Goal: Navigation & Orientation: Find specific page/section

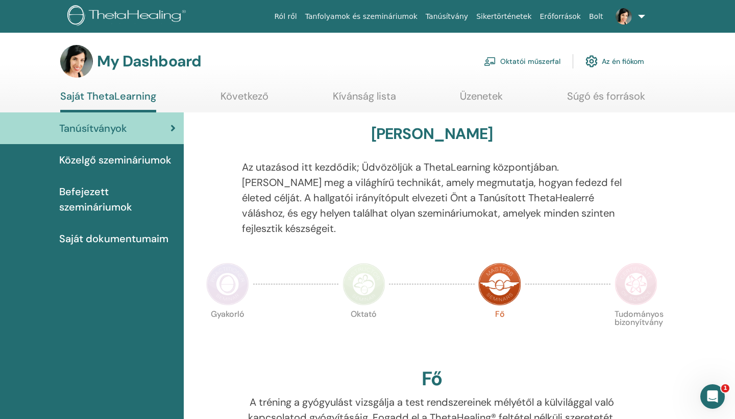
click at [364, 16] on link "Tanfolyamok és szemináriumok" at bounding box center [361, 16] width 121 height 19
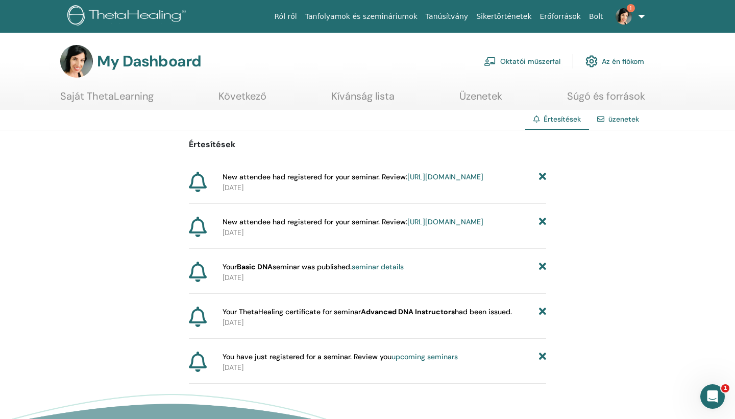
click at [135, 97] on link "Saját ThetaLearning" at bounding box center [106, 100] width 93 height 20
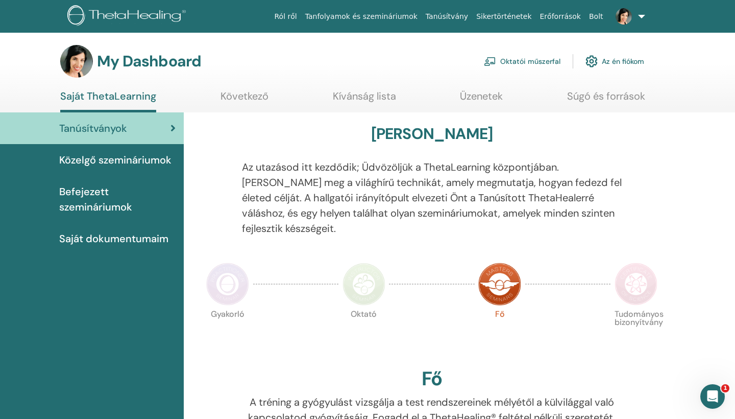
click at [615, 60] on link "Az én fiókom" at bounding box center [615, 61] width 59 height 22
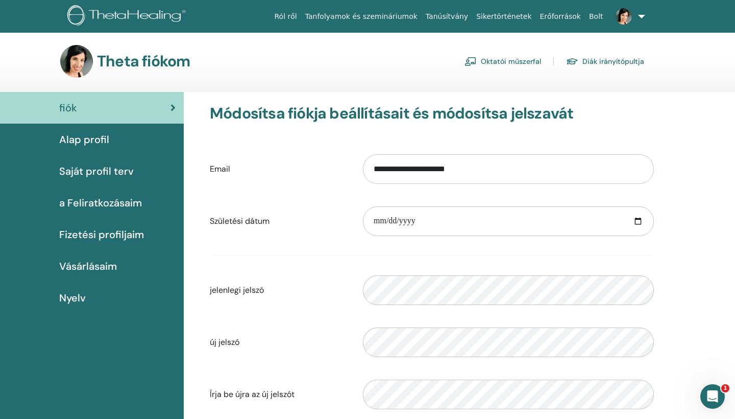
click at [610, 62] on link "Diák irányítópultja" at bounding box center [605, 61] width 78 height 16
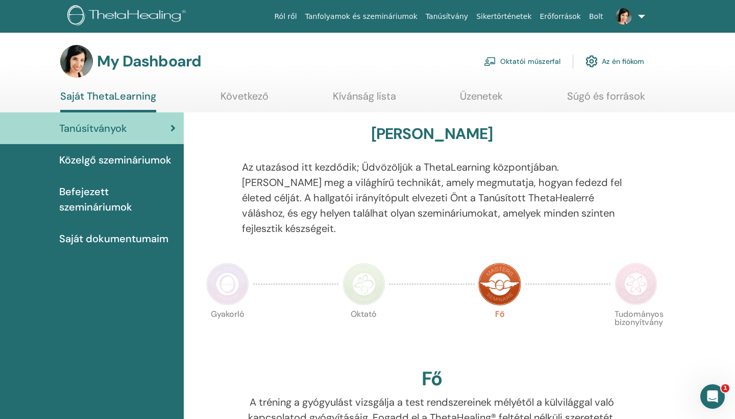
click at [642, 16] on link at bounding box center [629, 16] width 42 height 33
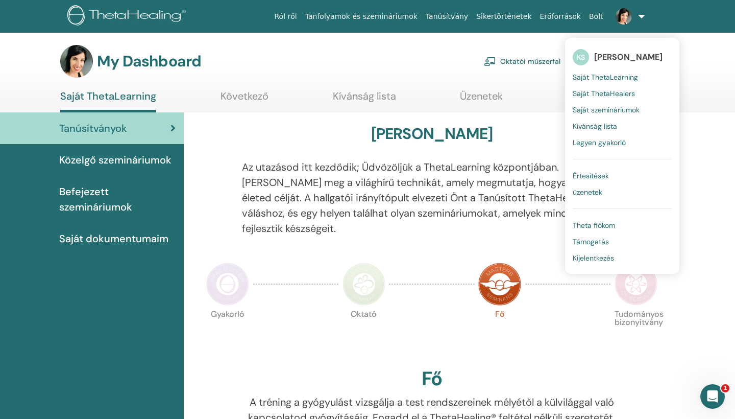
click at [620, 93] on span "Saját ThetaHealers" at bounding box center [604, 93] width 62 height 9
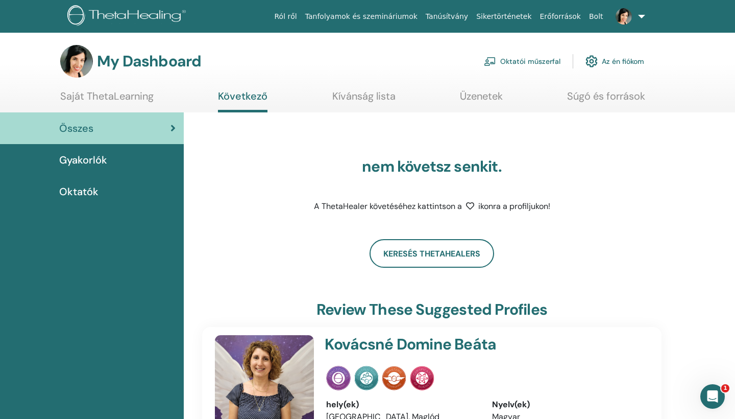
click at [642, 11] on link at bounding box center [629, 16] width 42 height 33
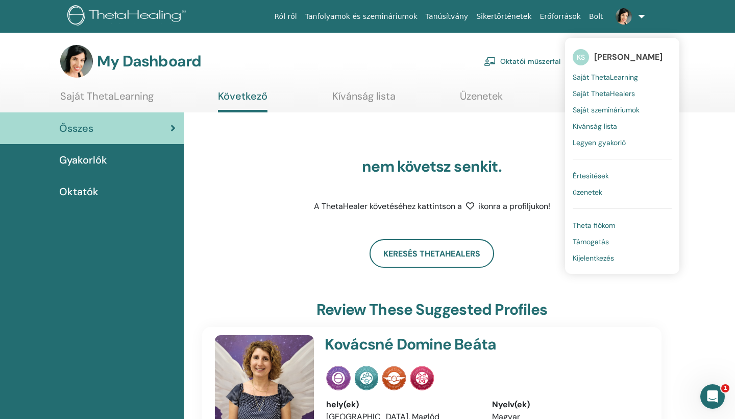
click at [626, 109] on span "Saját szemináriumok" at bounding box center [606, 109] width 67 height 9
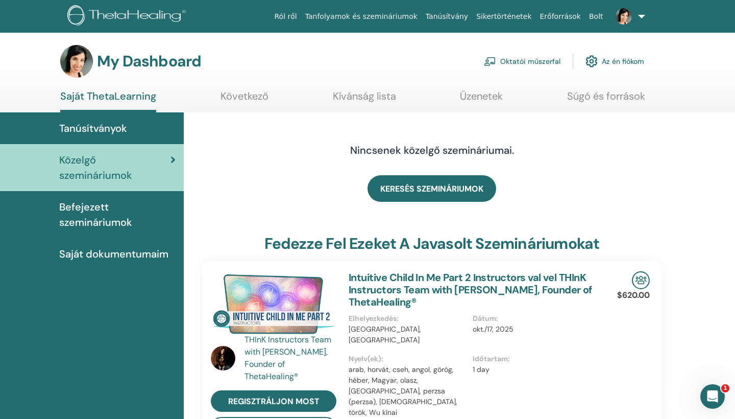
click at [641, 16] on link at bounding box center [629, 16] width 42 height 33
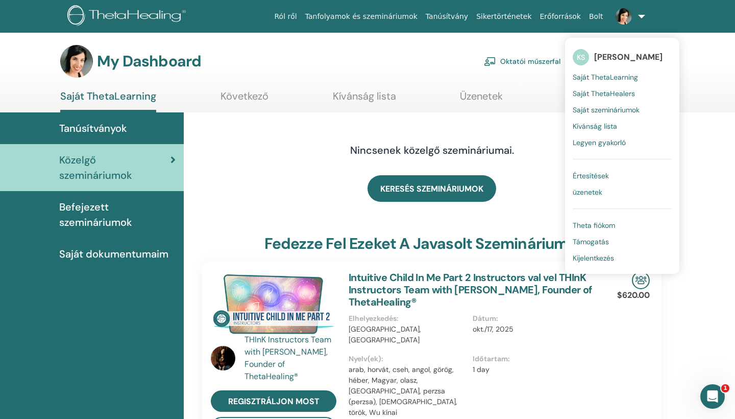
click at [608, 78] on span "Saját ThetaLearning" at bounding box center [605, 77] width 65 height 9
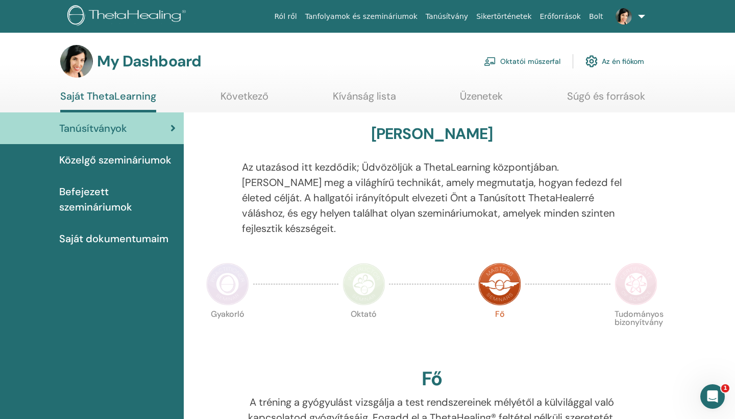
click at [641, 16] on link at bounding box center [629, 16] width 42 height 33
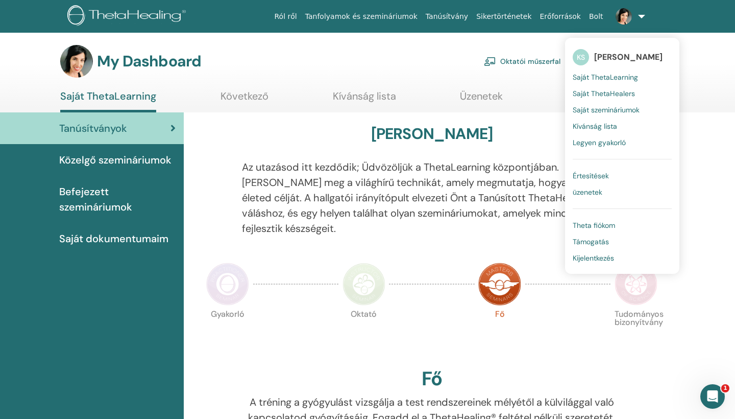
click at [604, 226] on span "Theta fiókom" at bounding box center [594, 225] width 42 height 9
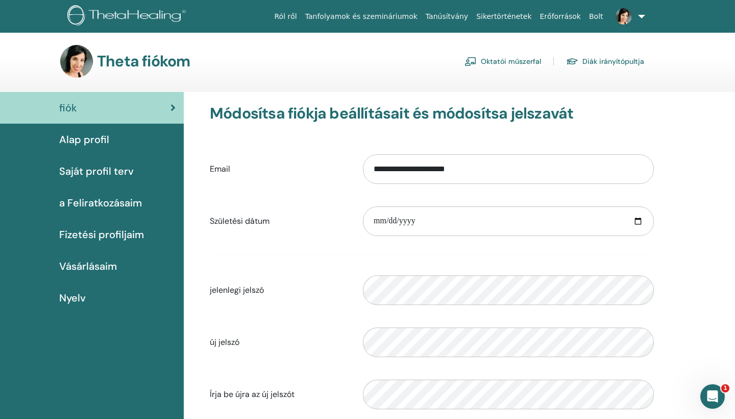
click at [93, 138] on span "Alap profil" at bounding box center [84, 139] width 50 height 15
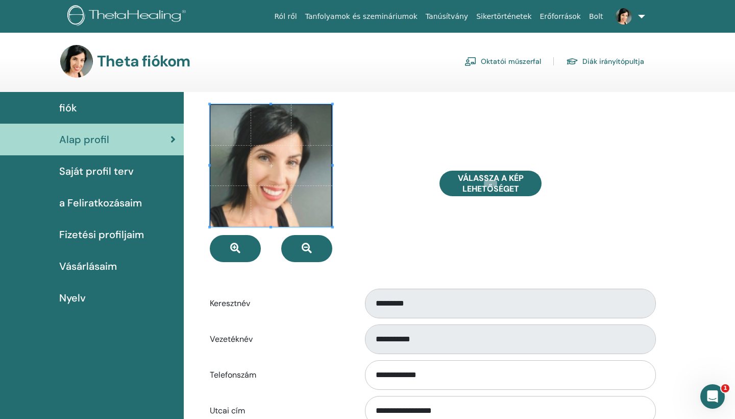
click at [88, 172] on span "Saját profil terv" at bounding box center [96, 170] width 75 height 15
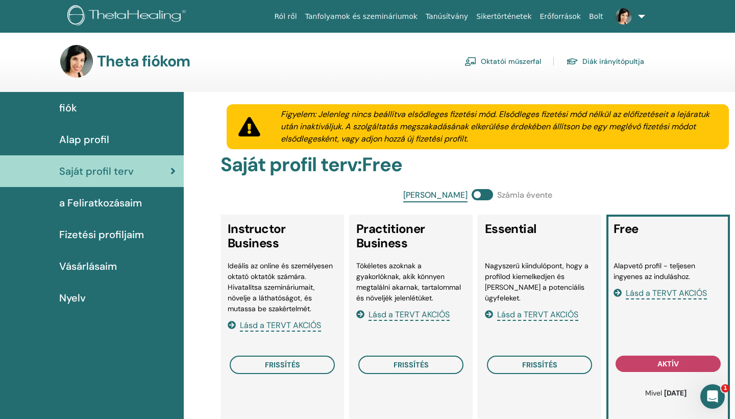
click at [90, 203] on span "a Feliratkozásaim" at bounding box center [100, 202] width 83 height 15
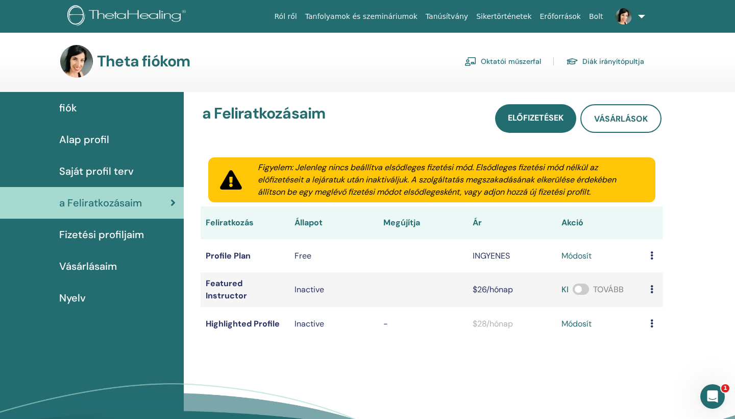
click at [105, 234] on span "Fizetési profiljaim" at bounding box center [101, 234] width 85 height 15
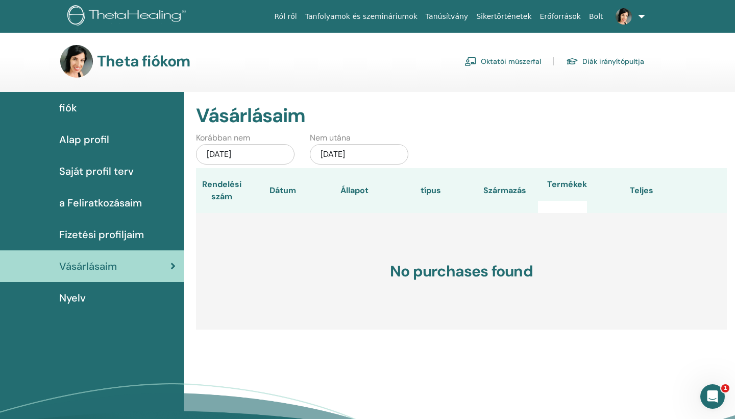
click at [366, 16] on link "Tanfolyamok és szemináriumok" at bounding box center [361, 16] width 121 height 19
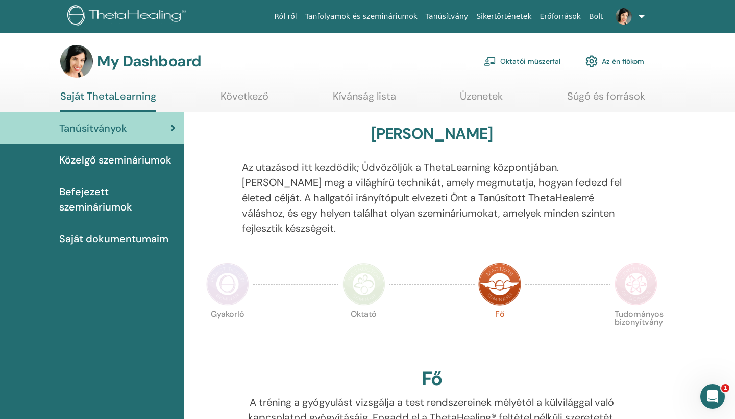
click at [486, 97] on link "Üzenetek" at bounding box center [481, 100] width 43 height 20
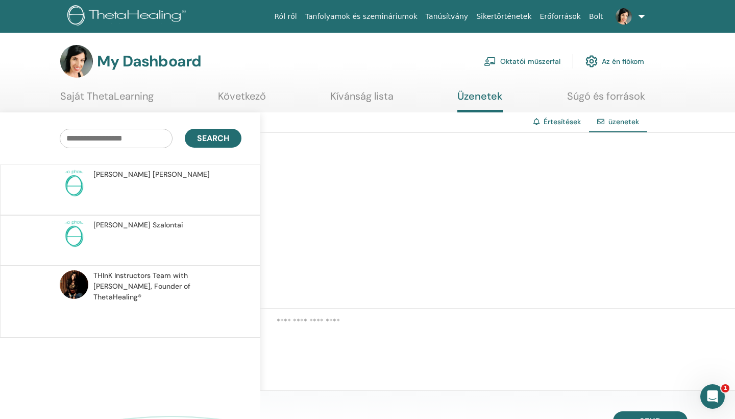
click at [141, 96] on link "Saját ThetaLearning" at bounding box center [106, 100] width 93 height 20
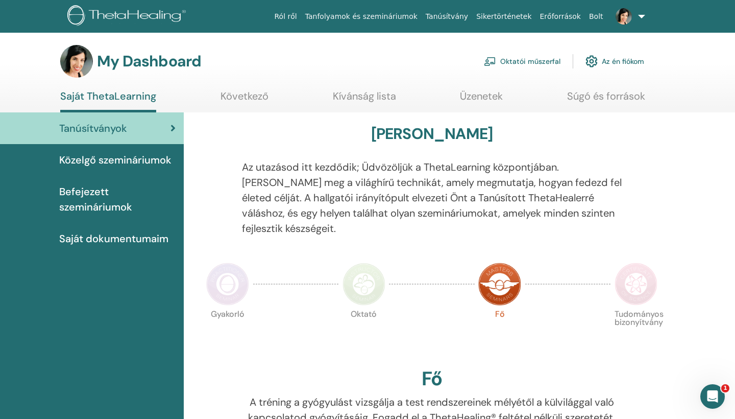
click at [389, 15] on link "Tanfolyamok és szemináriumok" at bounding box center [361, 16] width 121 height 19
